Goal: Register for event/course

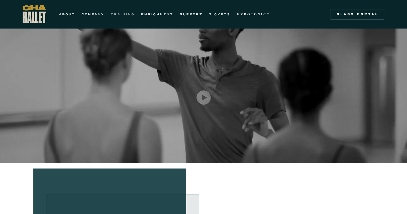
click at [122, 13] on link "TRAINING" at bounding box center [123, 14] width 24 height 6
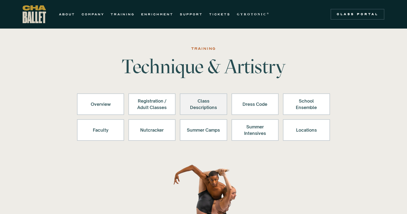
click at [198, 108] on div "Class Descriptions" at bounding box center [203, 104] width 33 height 13
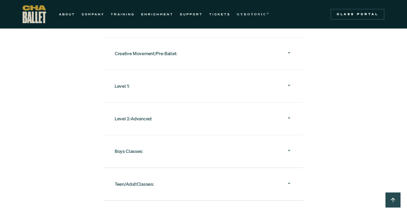
scroll to position [547, 0]
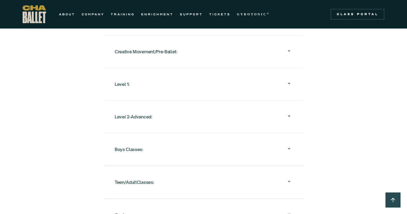
click at [170, 49] on div "Creative Movement/Pre-Ballet:" at bounding box center [204, 51] width 178 height 17
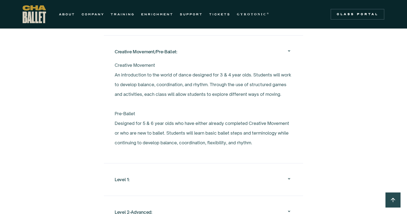
click at [238, 177] on div "Level 1:" at bounding box center [204, 179] width 178 height 17
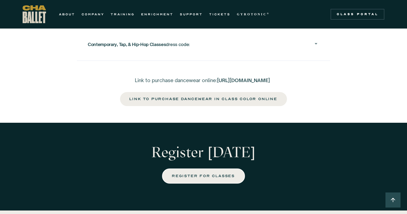
scroll to position [1111, 0]
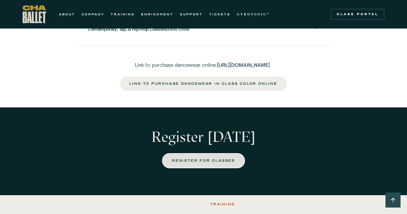
click at [220, 158] on div "REGISTER FOR CLASSES" at bounding box center [203, 160] width 62 height 6
